Goal: Task Accomplishment & Management: Manage account settings

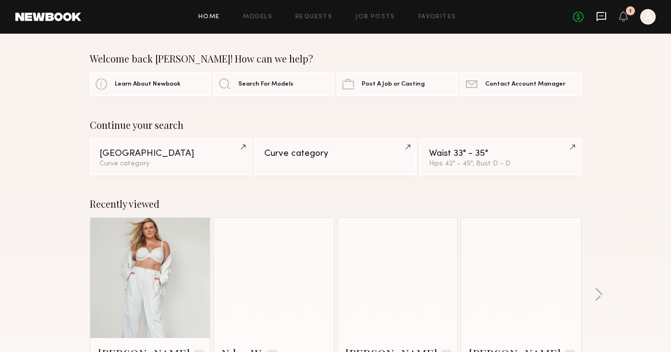
click at [600, 16] on icon at bounding box center [602, 15] width 4 height 1
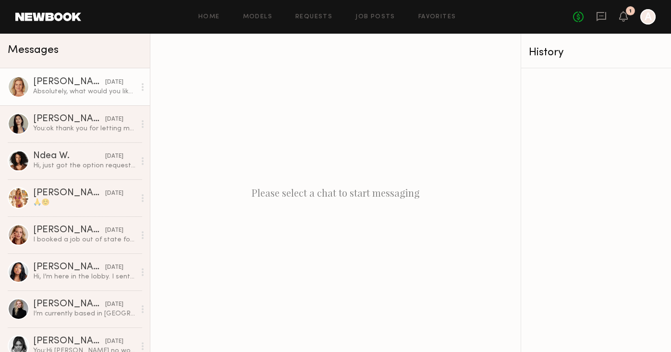
click at [97, 96] on link "Steph W. 10/10/2025 Absolutely, what would you like to see?" at bounding box center [75, 86] width 150 height 37
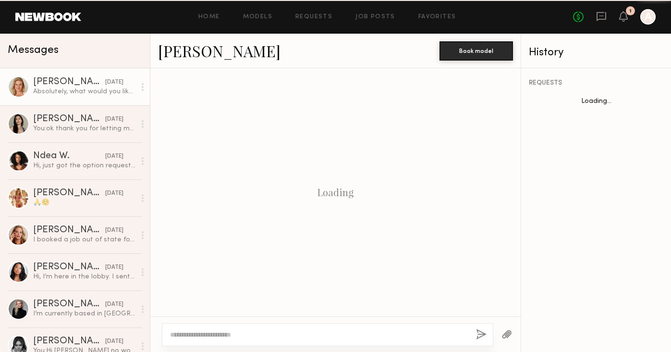
scroll to position [592, 0]
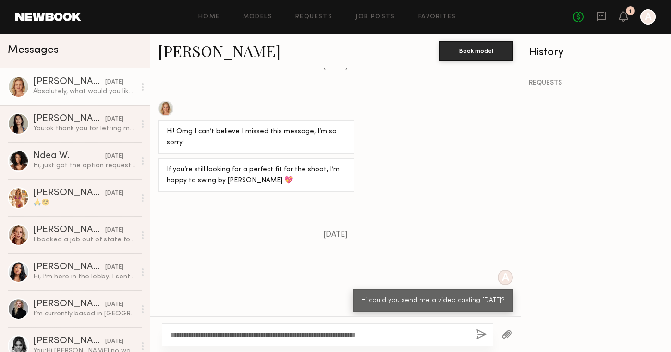
click at [401, 332] on textarea "**********" at bounding box center [319, 335] width 298 height 10
click at [421, 334] on textarea "**********" at bounding box center [319, 335] width 298 height 10
type textarea "**********"
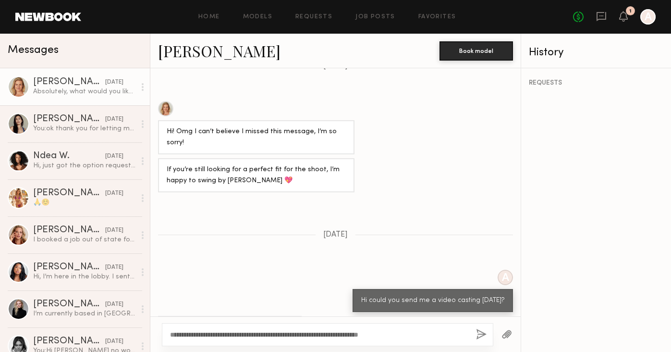
click at [485, 332] on button "button" at bounding box center [481, 335] width 11 height 12
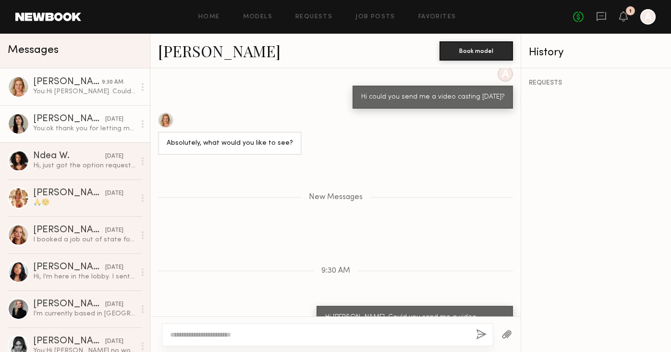
click at [98, 127] on div "You: ok thank you for letting me know" at bounding box center [84, 128] width 102 height 9
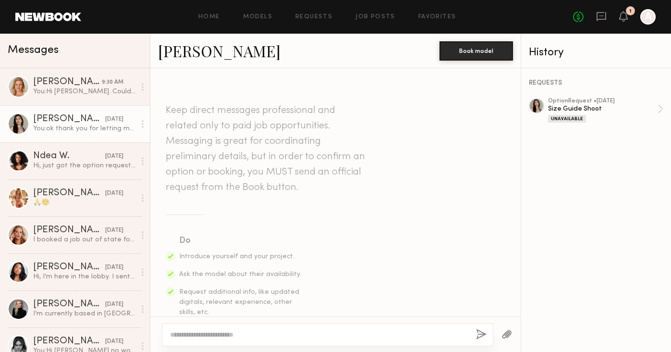
scroll to position [926, 0]
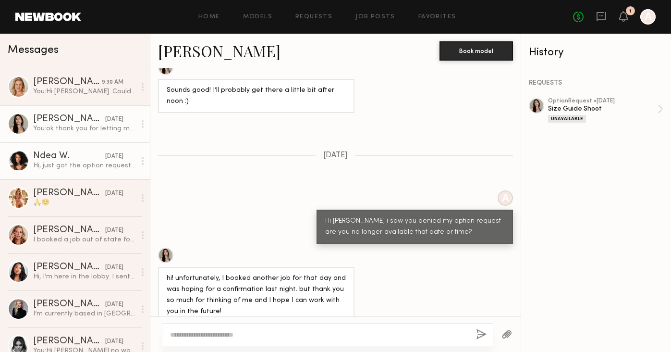
click at [92, 170] on div "Hi, just got the option request. Is there anyway we can work with a higher rate…" at bounding box center [84, 165] width 102 height 9
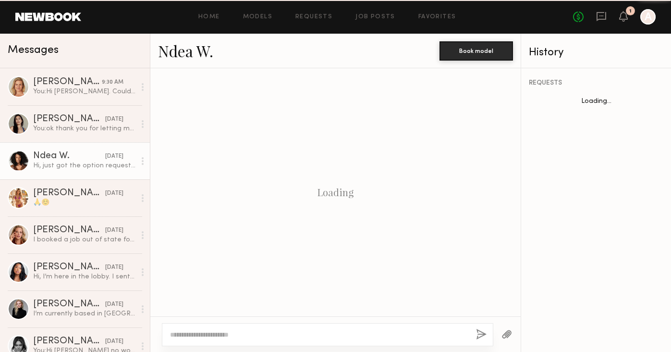
scroll to position [984, 0]
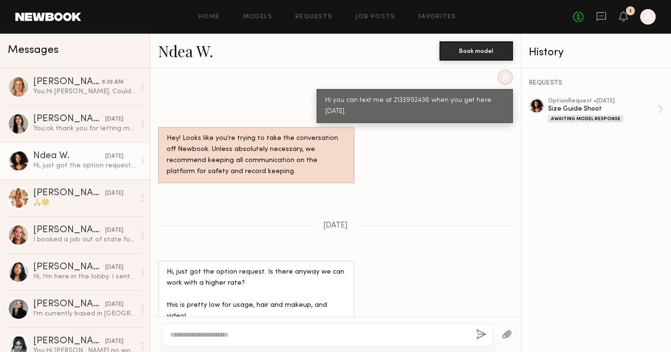
click at [221, 327] on div at bounding box center [328, 334] width 332 height 23
click at [220, 328] on div at bounding box center [328, 334] width 332 height 23
click at [216, 333] on textarea at bounding box center [319, 335] width 298 height 10
type textarea "**********"
click at [479, 334] on button "button" at bounding box center [481, 335] width 11 height 12
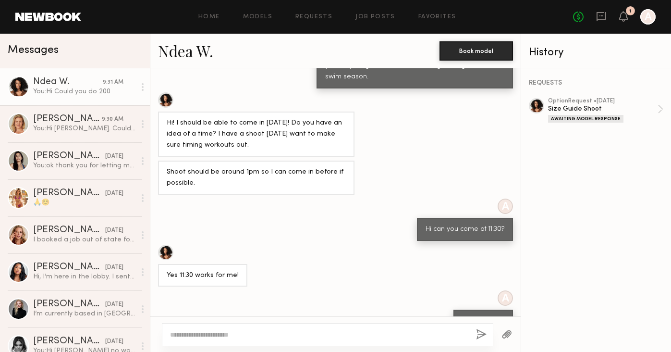
scroll to position [524, 0]
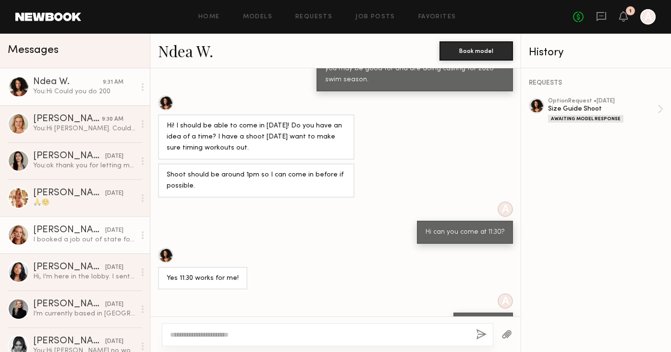
click at [78, 248] on link "Alyssa A. 10/08/2025 I booked a job out of state for this week. When are you lo…" at bounding box center [75, 234] width 150 height 37
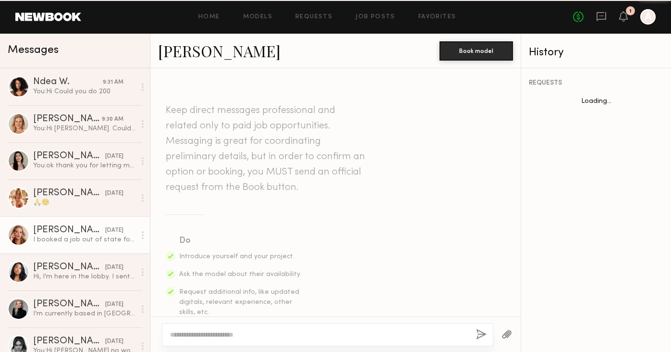
scroll to position [622, 0]
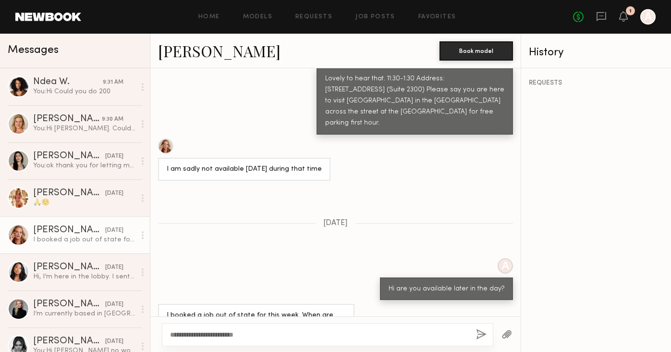
type textarea "**********"
click at [481, 332] on button "button" at bounding box center [481, 335] width 11 height 12
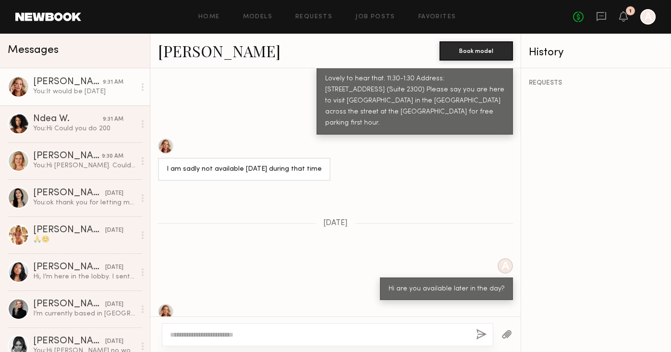
scroll to position [814, 0]
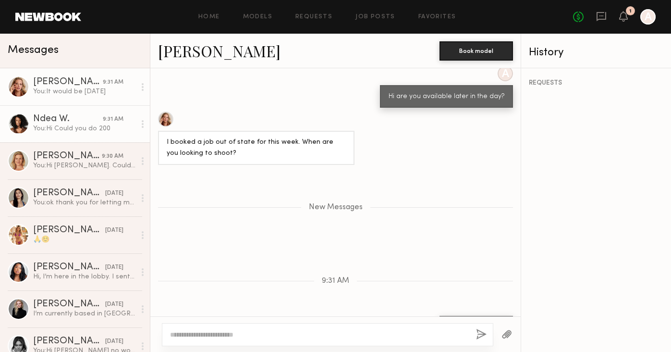
click at [64, 138] on link "Ndea W. 9:31 AM You: Hi Could you do 200" at bounding box center [75, 123] width 150 height 37
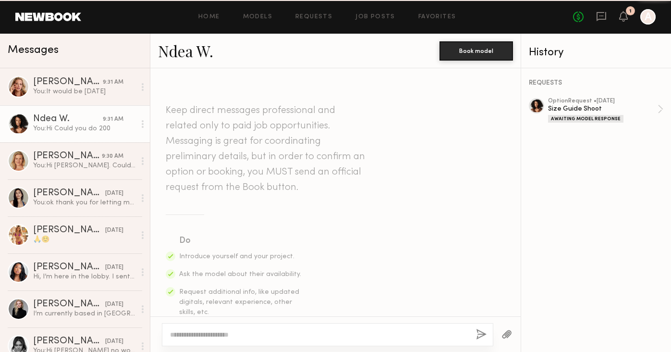
scroll to position [1104, 0]
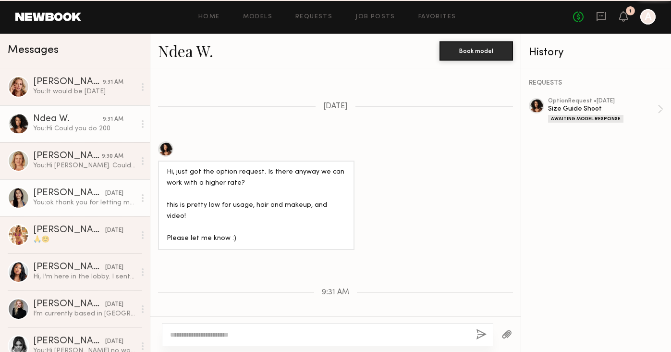
click at [65, 193] on div "[PERSON_NAME]" at bounding box center [69, 193] width 72 height 10
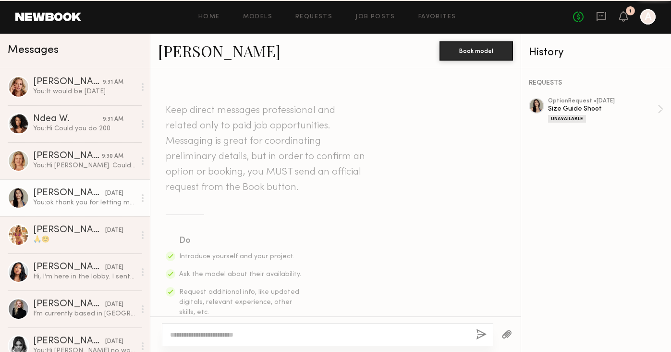
scroll to position [926, 0]
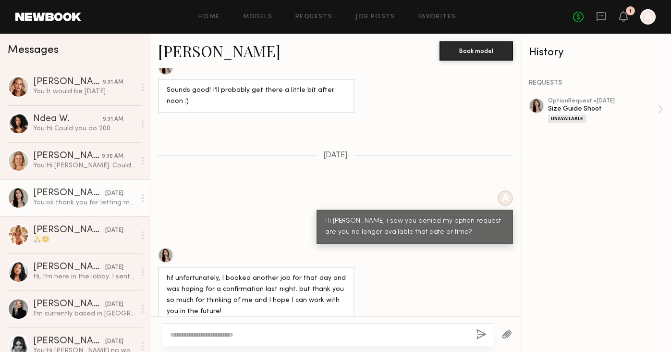
click at [626, 22] on div "1" at bounding box center [623, 17] width 9 height 12
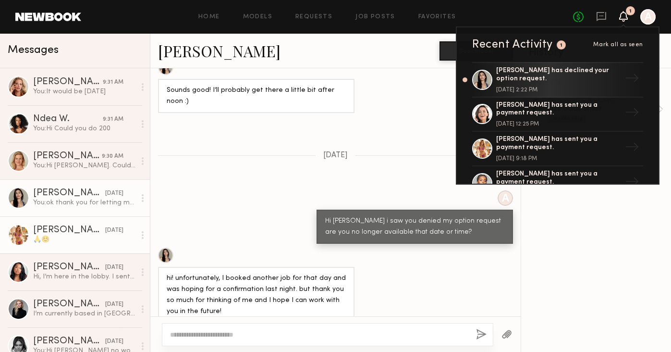
scroll to position [109, 0]
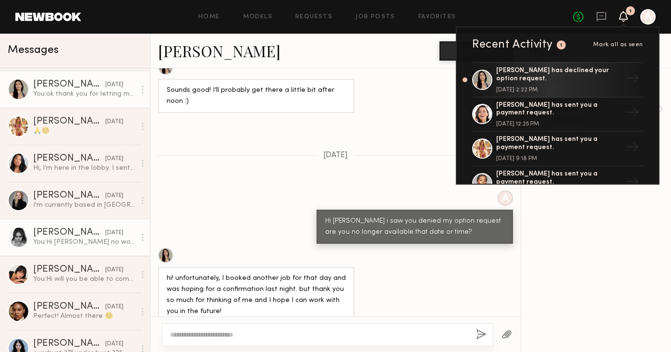
click at [78, 239] on div "You: Hi Mackenzie no worries-- we will keep you in the loop for future" at bounding box center [84, 241] width 102 height 9
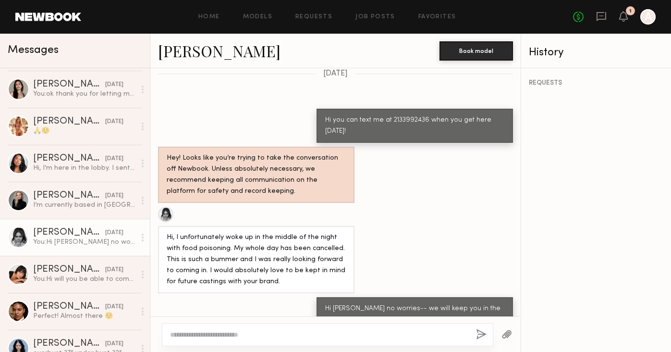
scroll to position [558, 0]
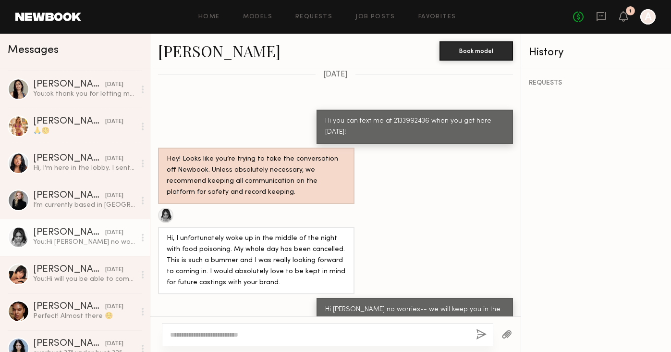
click at [171, 330] on textarea at bounding box center [319, 335] width 298 height 10
type textarea "**********"
click at [479, 335] on button "button" at bounding box center [481, 335] width 11 height 12
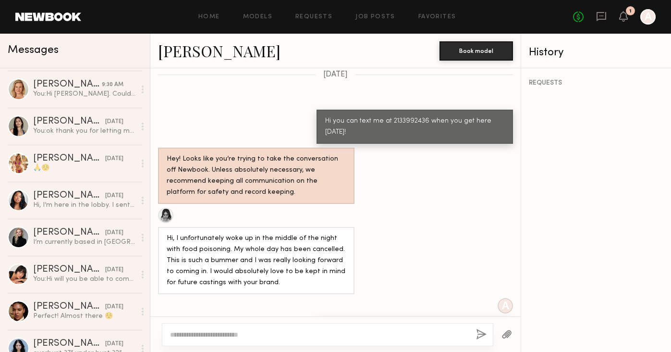
scroll to position [0, 0]
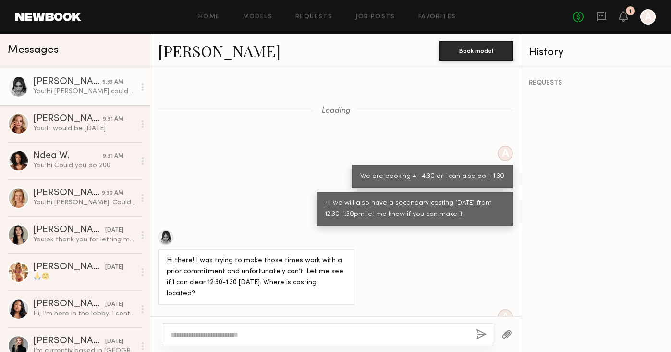
scroll to position [536, 0]
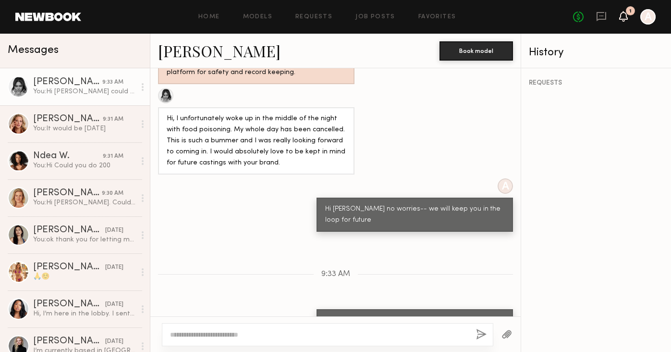
click at [626, 18] on icon at bounding box center [624, 15] width 8 height 7
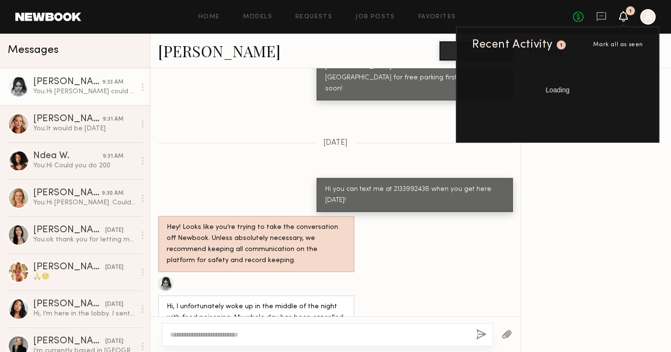
scroll to position [724, 0]
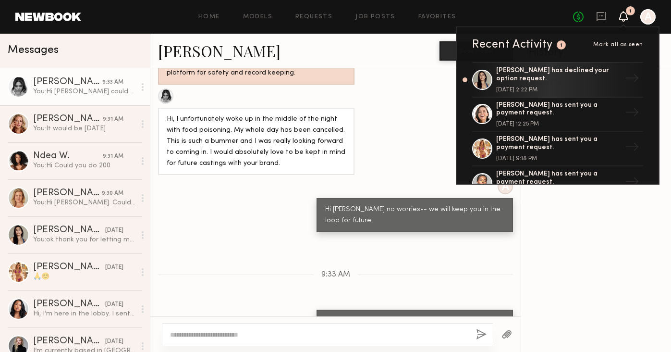
click at [332, 114] on div "Hi, I unfortunately woke up in the middle of the night with food poisoning. My …" at bounding box center [256, 141] width 179 height 55
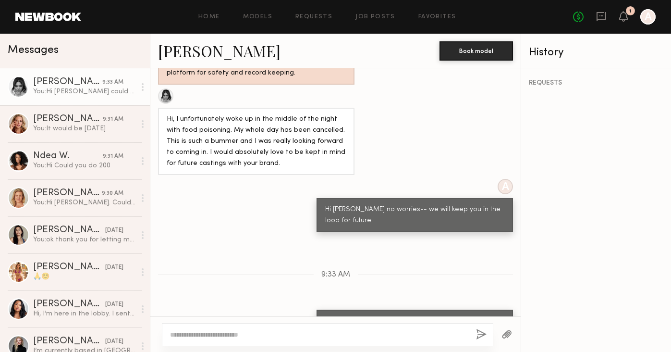
click at [626, 11] on div "1" at bounding box center [630, 10] width 9 height 9
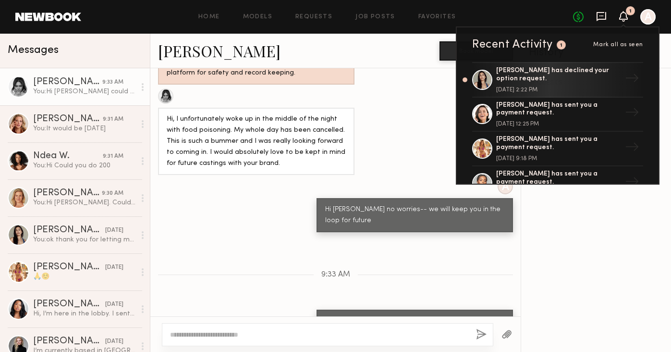
click at [602, 15] on icon at bounding box center [602, 15] width 4 height 1
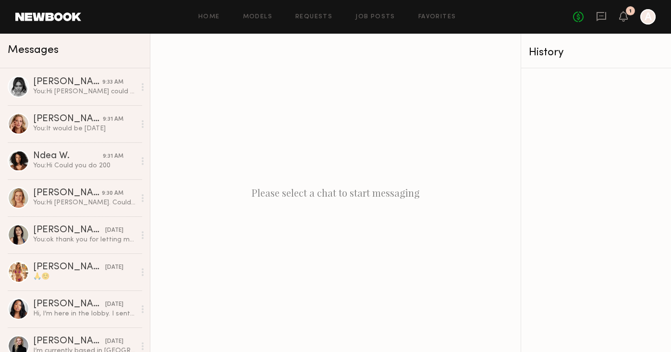
click at [323, 20] on div "Home Models Requests Job Posts Favorites Sign Out No fees up to $5,000 1 A" at bounding box center [368, 16] width 575 height 15
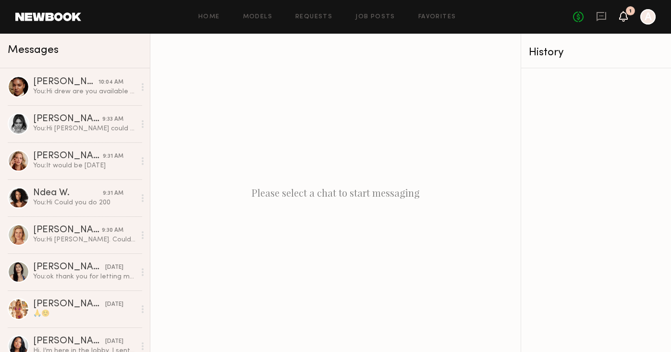
click at [622, 15] on icon at bounding box center [624, 15] width 8 height 7
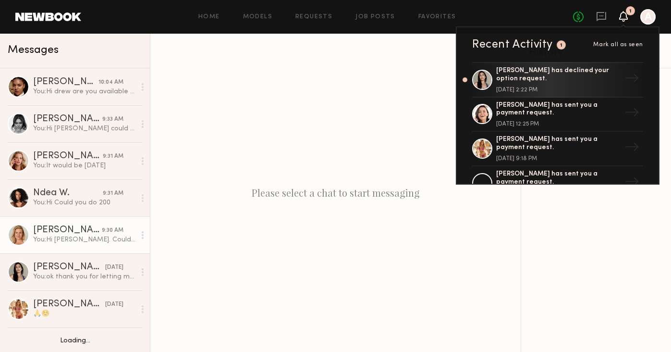
scroll to position [99, 0]
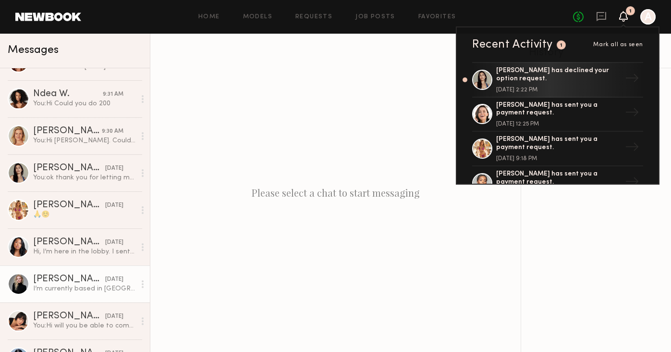
click at [93, 289] on div "I’m currently based in [GEOGRAPHIC_DATA] and usually drive in for confirmed wor…" at bounding box center [84, 288] width 102 height 9
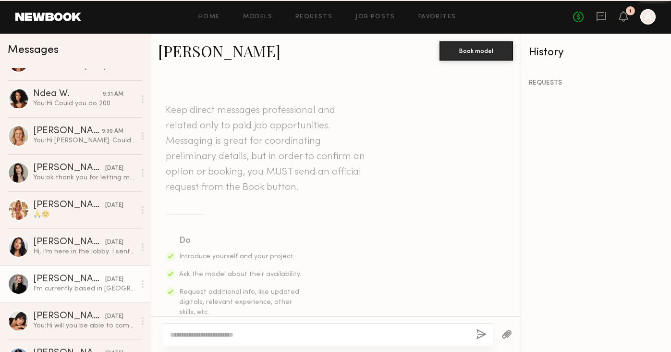
scroll to position [1405, 0]
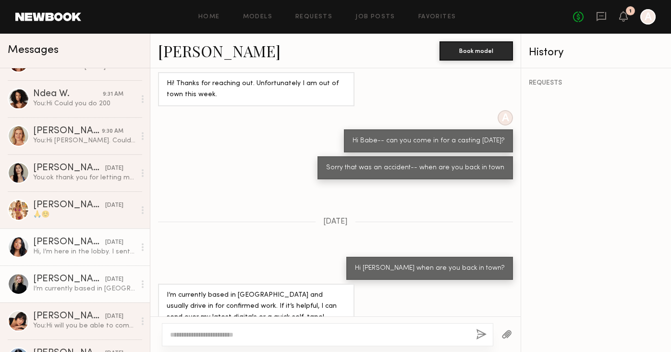
click at [91, 255] on div "Hi, I’m here in the lobby. I sent a text, my number is [PHONE_NUMBER]" at bounding box center [84, 251] width 102 height 9
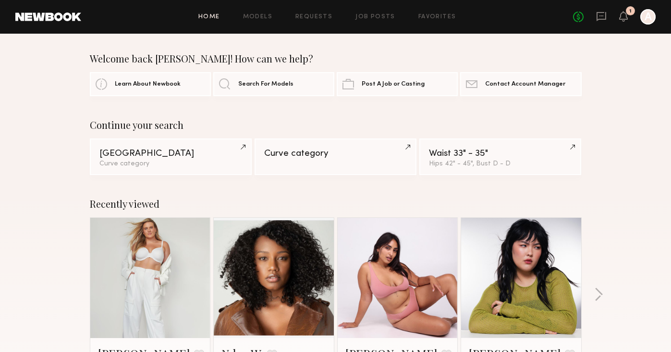
click at [602, 24] on div "No fees up to $5,000 1 A" at bounding box center [614, 16] width 83 height 15
click at [599, 14] on icon at bounding box center [601, 16] width 11 height 11
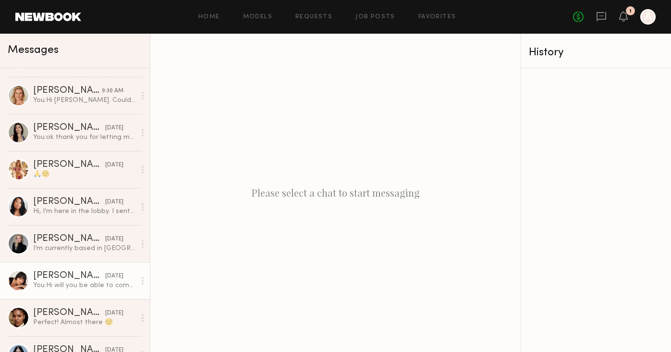
scroll to position [101, 0]
click at [69, 326] on div "Perfect! Almost there ☺️" at bounding box center [84, 323] width 102 height 9
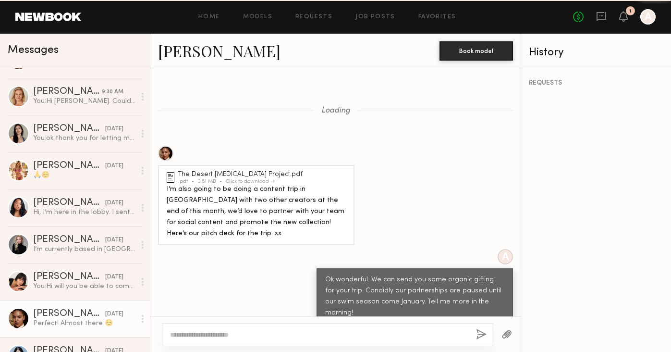
scroll to position [501, 0]
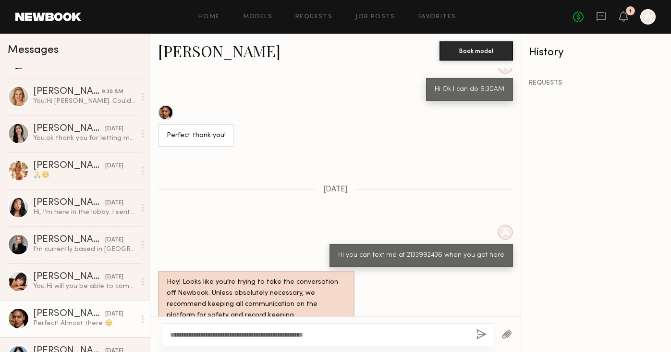
type textarea "**********"
click at [480, 335] on button "button" at bounding box center [481, 335] width 11 height 12
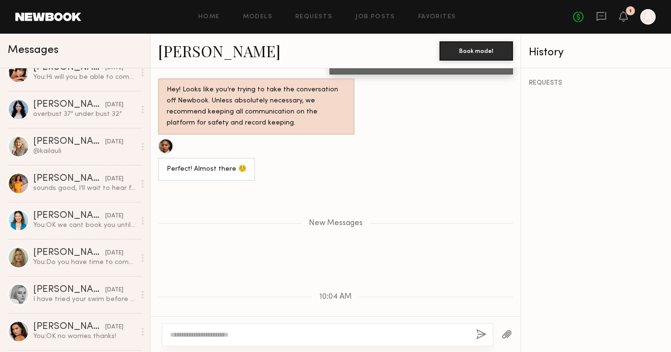
scroll to position [402, 0]
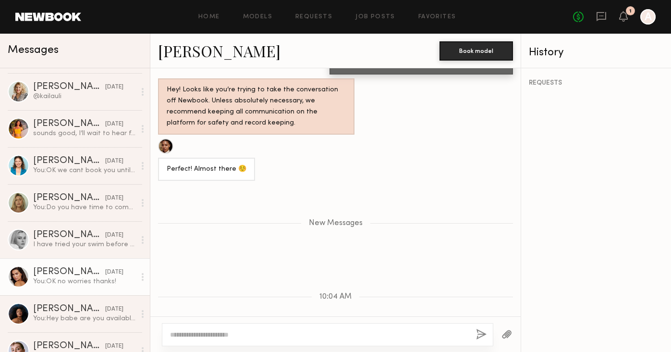
click at [86, 275] on div "[PERSON_NAME]" at bounding box center [69, 272] width 72 height 10
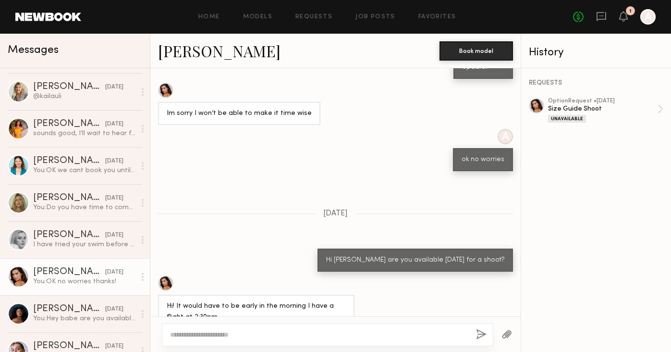
scroll to position [320, 0]
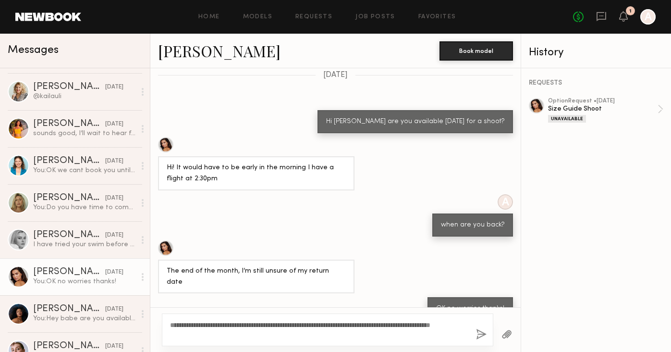
click at [412, 323] on textarea "**********" at bounding box center [319, 329] width 298 height 19
click at [407, 324] on textarea "**********" at bounding box center [319, 329] width 298 height 19
click at [404, 323] on textarea "**********" at bounding box center [319, 329] width 298 height 19
type textarea "**********"
click at [481, 333] on button "button" at bounding box center [481, 335] width 11 height 12
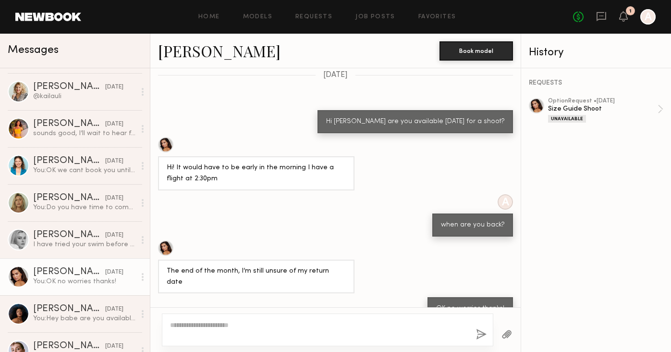
scroll to position [0, 0]
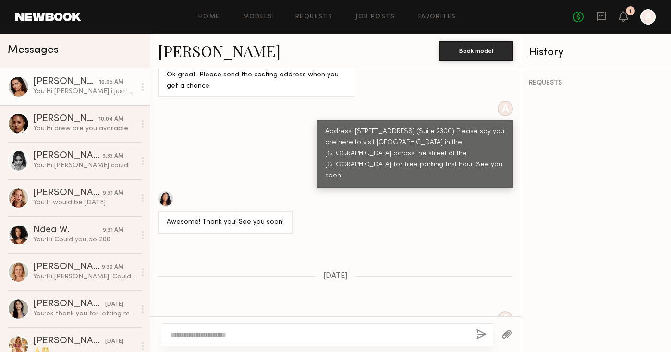
scroll to position [653, 0]
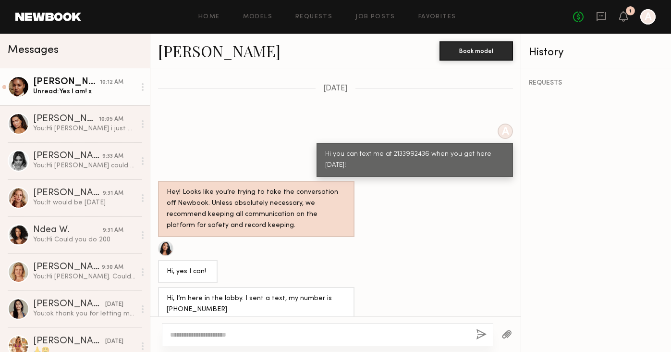
click at [108, 89] on div "Unread: Yes I am! x" at bounding box center [84, 91] width 102 height 9
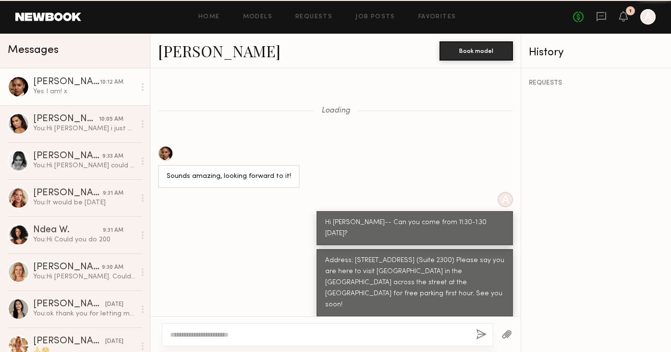
scroll to position [505, 0]
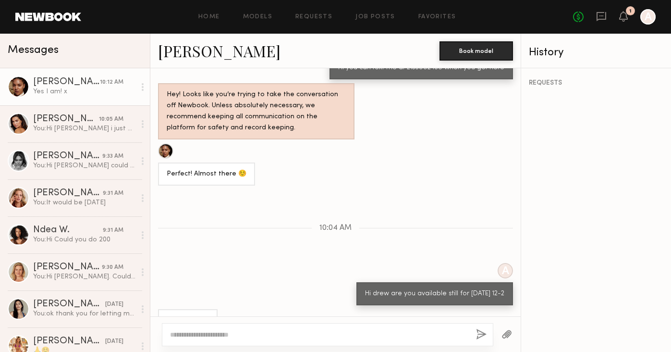
click at [185, 55] on link "Drew S." at bounding box center [219, 50] width 123 height 21
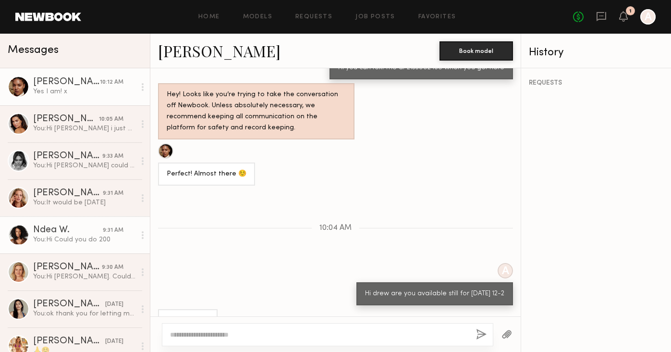
click at [74, 233] on div "Ndea W." at bounding box center [68, 230] width 70 height 10
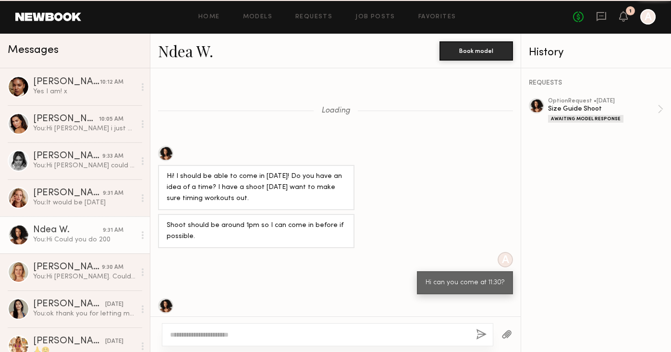
scroll to position [648, 0]
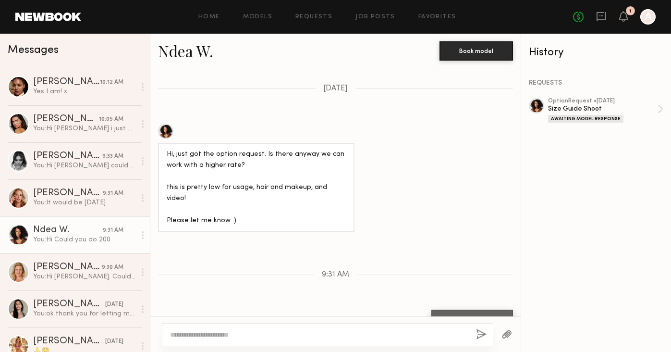
click at [203, 56] on link "Ndea W." at bounding box center [185, 50] width 55 height 21
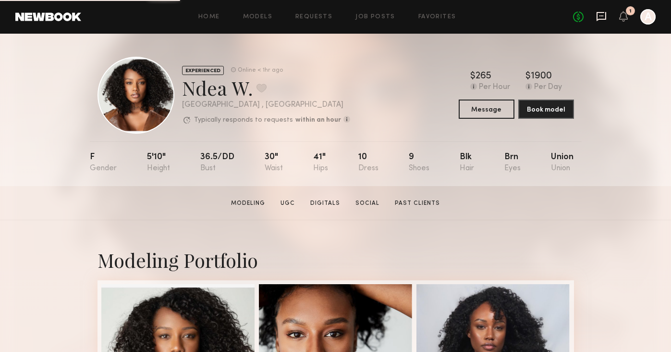
click at [605, 17] on icon at bounding box center [602, 16] width 10 height 9
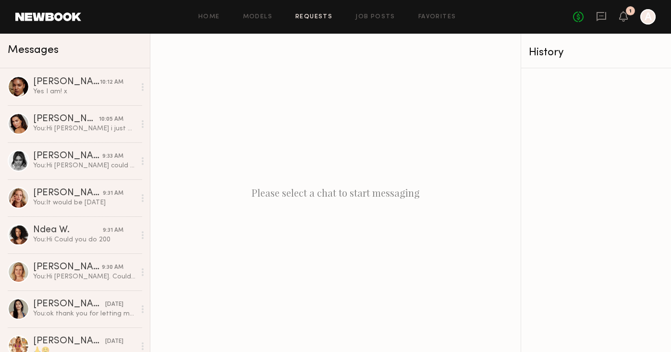
click at [321, 16] on link "Requests" at bounding box center [313, 17] width 37 height 6
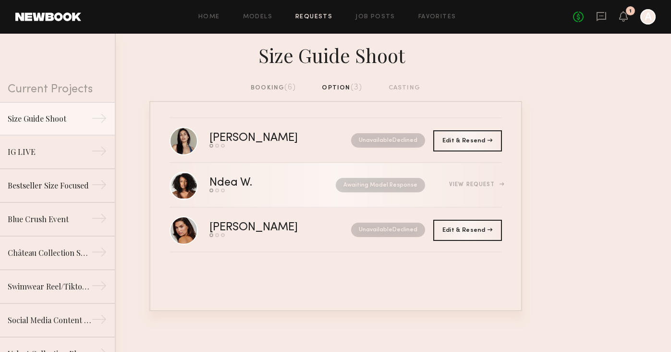
click at [469, 189] on div "Ndea W. Send request Model response Book model Awaiting Model Response View Req…" at bounding box center [355, 184] width 293 height 15
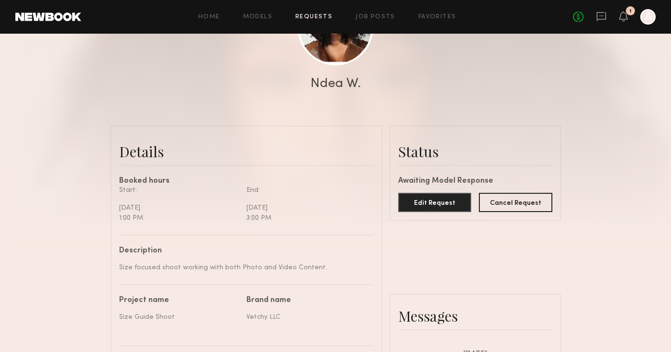
scroll to position [249, 0]
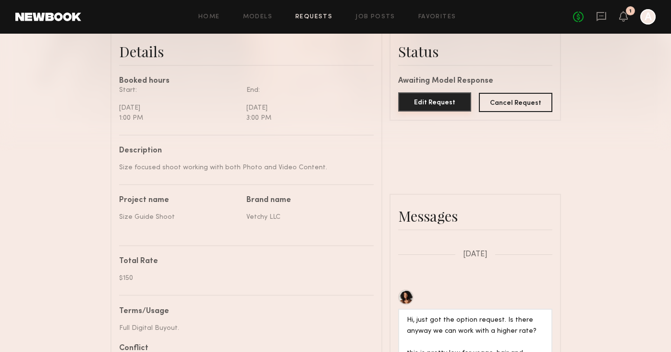
click at [437, 100] on button "Edit Request" at bounding box center [435, 101] width 74 height 19
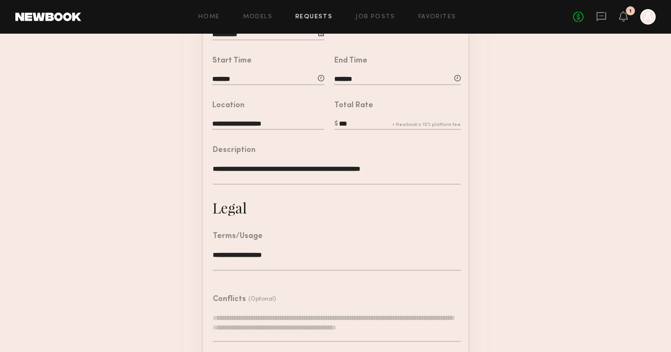
scroll to position [218, 0]
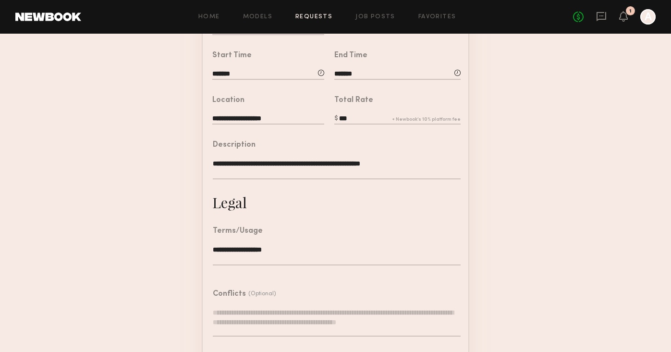
click at [362, 120] on input "***" at bounding box center [397, 119] width 126 height 11
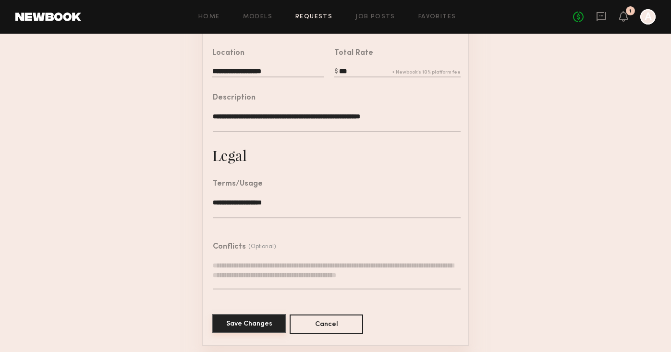
type input "***"
click at [260, 323] on button "Save Changes" at bounding box center [249, 323] width 74 height 19
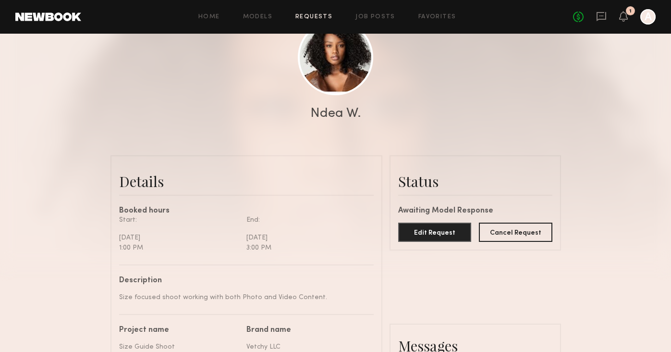
scroll to position [295, 0]
